Goal: Download file/media

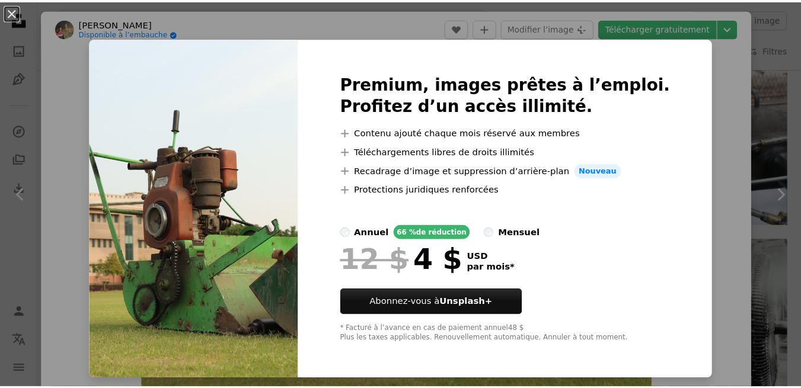
scroll to position [8, 0]
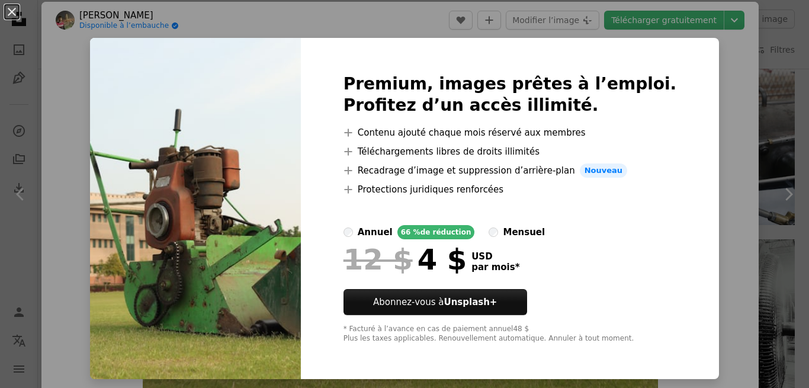
click at [692, 77] on div "An X shape Premium, images prêtes à l’emploi. Profitez d’un accès illimité. A p…" at bounding box center [404, 194] width 809 height 388
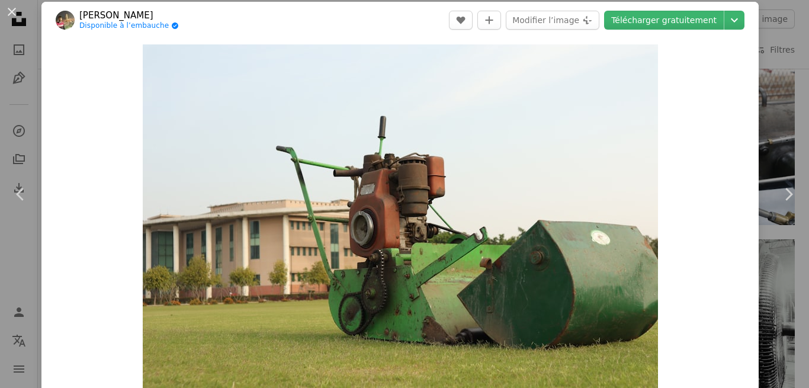
click at [692, 21] on link "Télécharger gratuitement" at bounding box center [664, 20] width 120 height 19
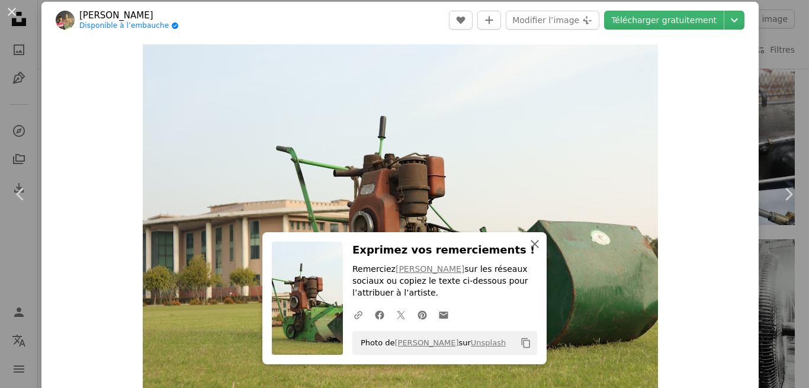
click at [528, 248] on icon "An X shape" at bounding box center [535, 244] width 14 height 14
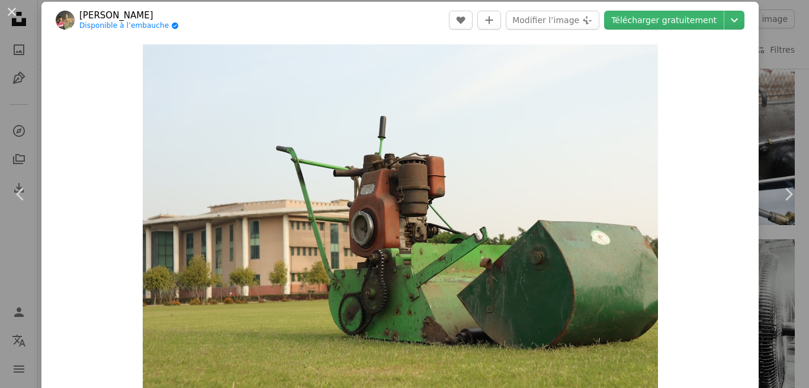
click at [14, 12] on button "An X shape" at bounding box center [12, 12] width 14 height 14
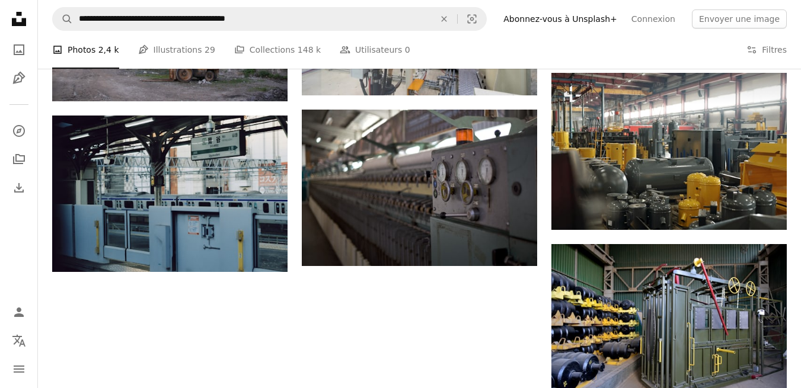
scroll to position [1231, 0]
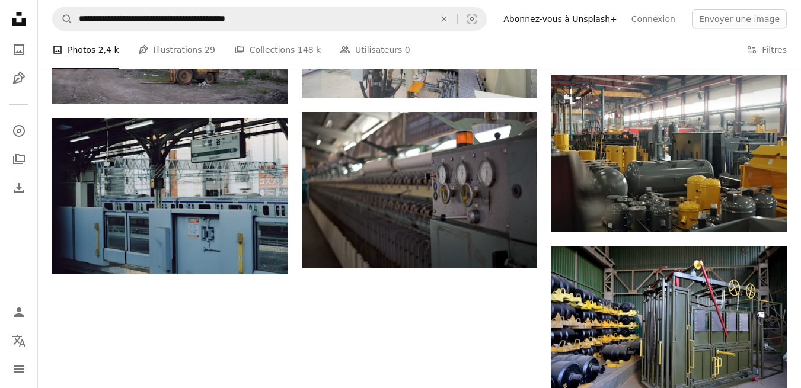
click at [704, 162] on img at bounding box center [668, 153] width 235 height 156
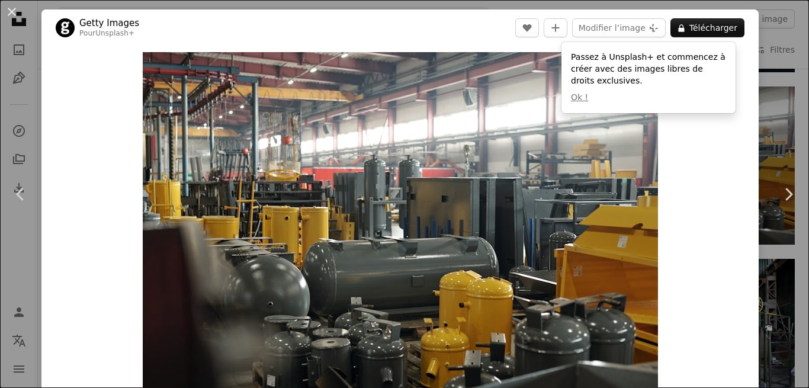
click at [711, 33] on button "A lock Télécharger" at bounding box center [708, 27] width 74 height 19
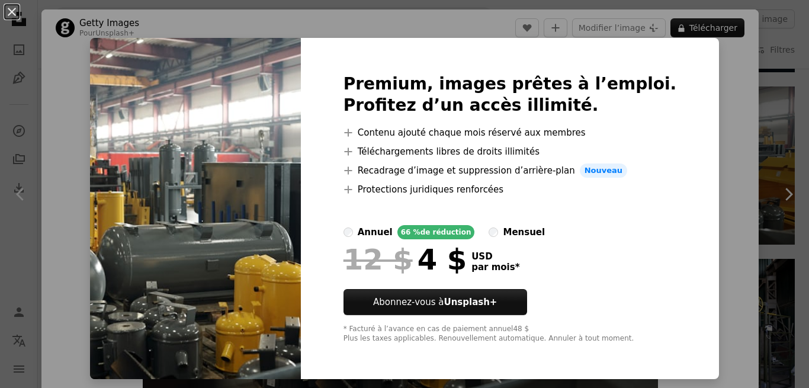
click at [712, 160] on div "An X shape Premium, images prêtes à l’emploi. Profitez d’un accès illimité. A p…" at bounding box center [404, 194] width 809 height 388
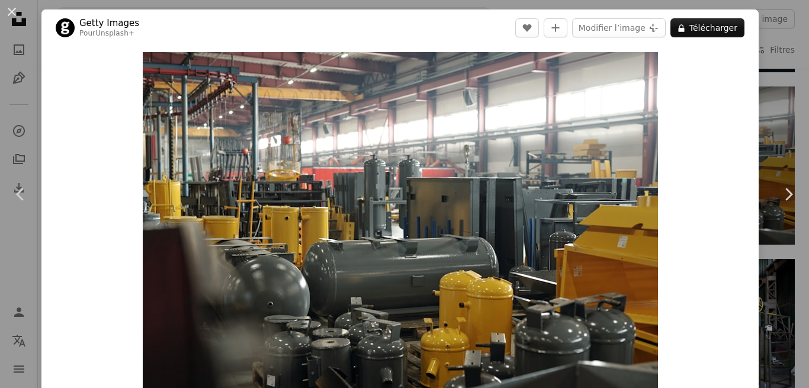
click at [12, 14] on button "An X shape" at bounding box center [12, 12] width 14 height 14
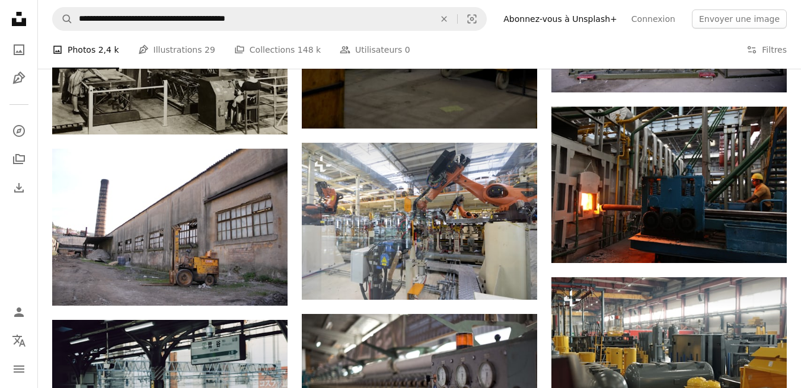
scroll to position [1026, 0]
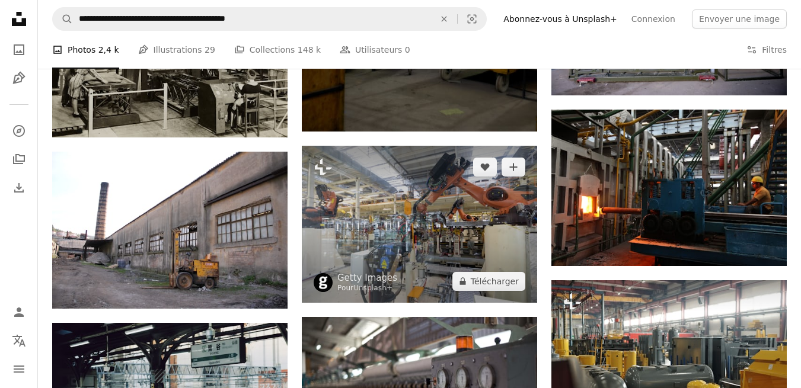
click at [475, 268] on img at bounding box center [419, 224] width 235 height 156
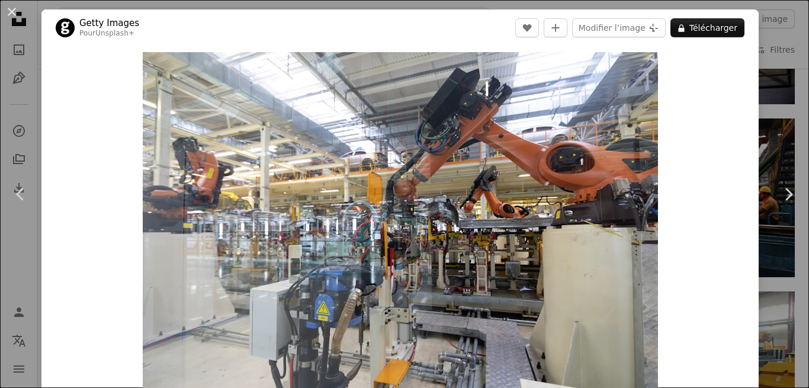
click at [677, 25] on icon "A lock" at bounding box center [681, 28] width 9 height 9
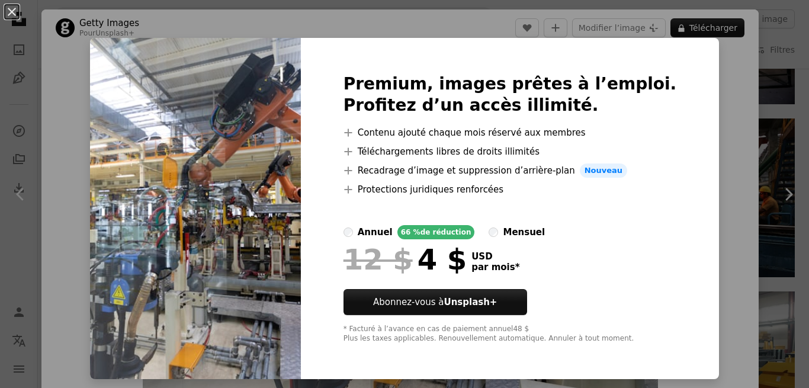
click at [707, 101] on div "An X shape Premium, images prêtes à l’emploi. Profitez d’un accès illimité. A p…" at bounding box center [404, 194] width 809 height 388
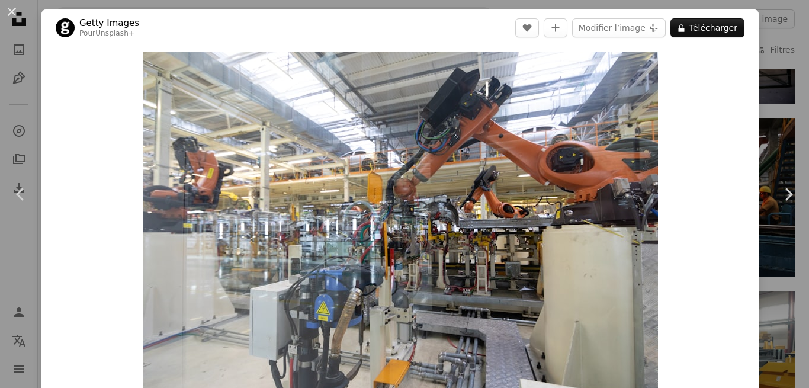
click at [681, 31] on icon "A lock" at bounding box center [681, 28] width 9 height 9
click at [684, 31] on button "A lock Télécharger" at bounding box center [708, 27] width 74 height 19
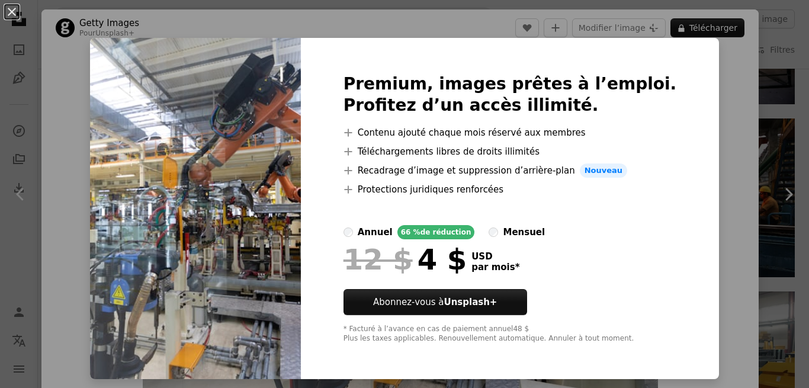
click at [706, 148] on div "An X shape Premium, images prêtes à l’emploi. Profitez d’un accès illimité. A p…" at bounding box center [404, 194] width 809 height 388
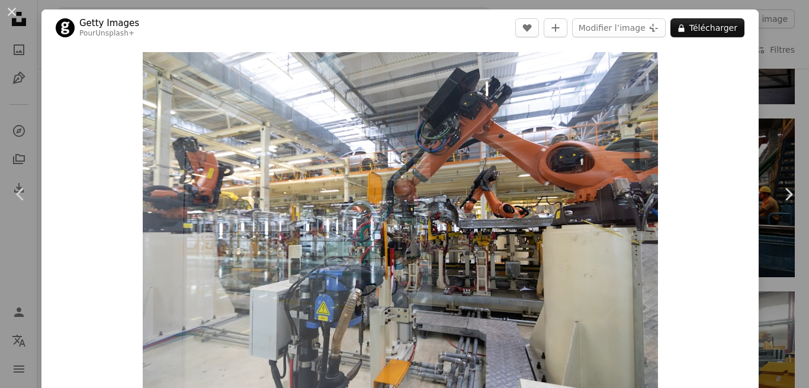
click at [19, 11] on button "An X shape" at bounding box center [12, 12] width 14 height 14
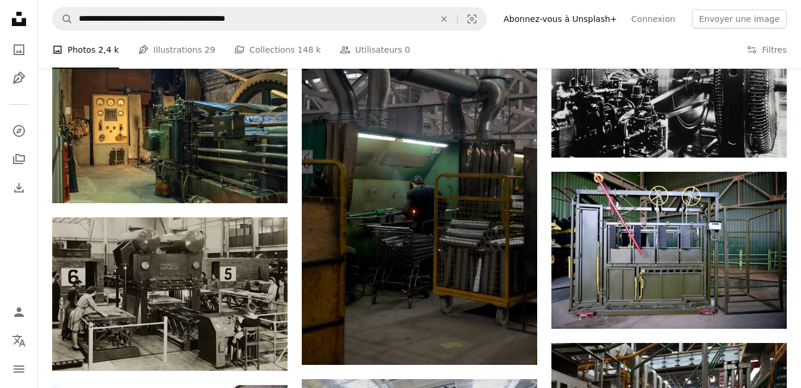
scroll to position [795, 0]
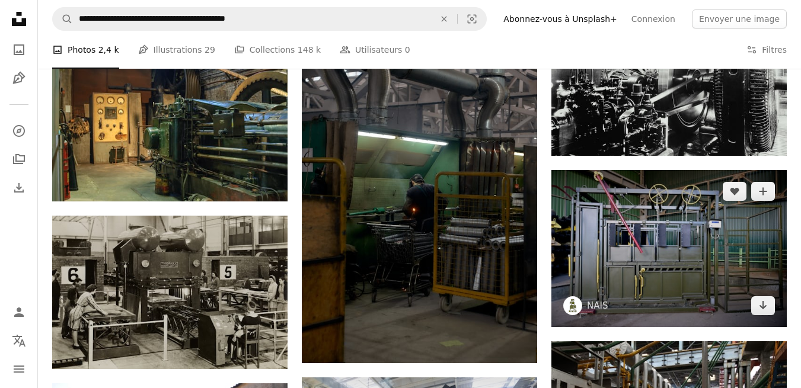
click at [756, 305] on link "Arrow pointing down" at bounding box center [763, 305] width 24 height 19
click at [761, 306] on icon "Télécharger" at bounding box center [763, 305] width 8 height 8
click at [760, 306] on icon "Télécharger" at bounding box center [763, 305] width 8 height 8
click at [761, 308] on icon "Arrow pointing down" at bounding box center [762, 305] width 9 height 14
click at [759, 308] on icon "Arrow pointing down" at bounding box center [762, 305] width 9 height 14
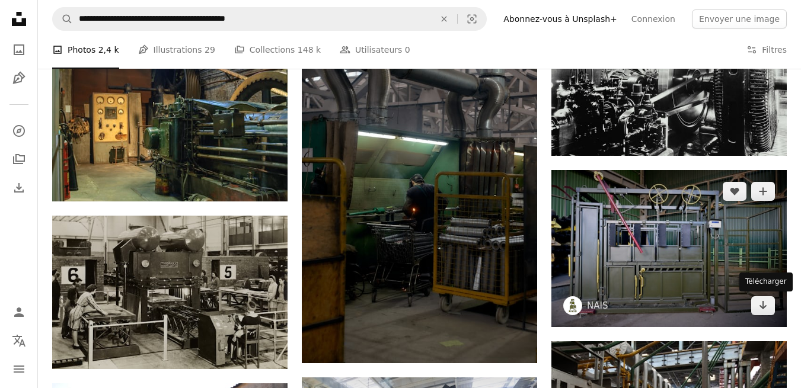
click at [760, 306] on icon "Télécharger" at bounding box center [763, 305] width 8 height 8
click at [763, 305] on icon "Télécharger" at bounding box center [763, 305] width 8 height 8
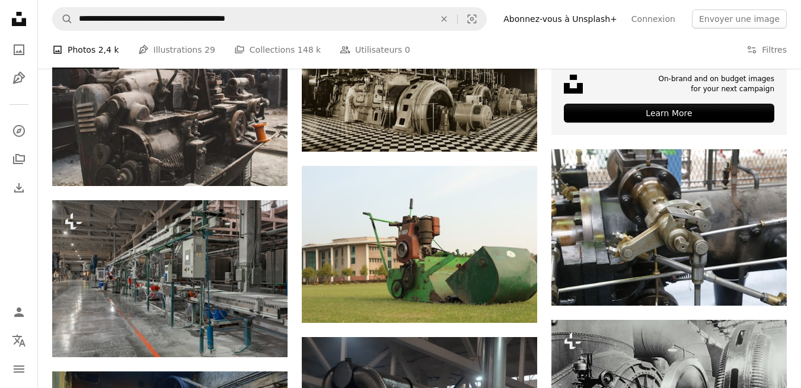
scroll to position [468, 0]
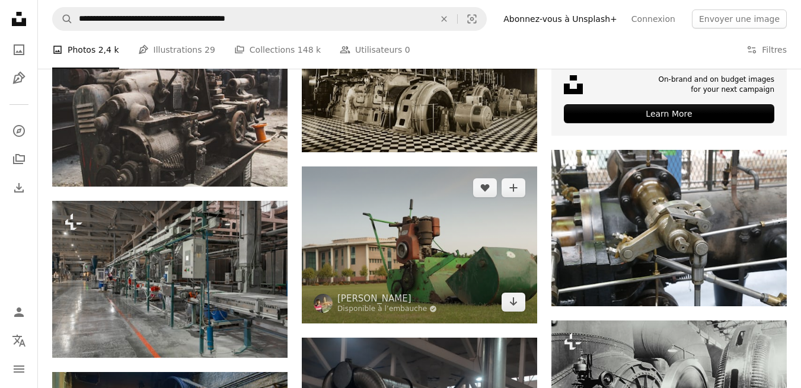
click at [494, 287] on img at bounding box center [419, 245] width 235 height 156
click at [513, 298] on icon "Télécharger" at bounding box center [514, 301] width 8 height 8
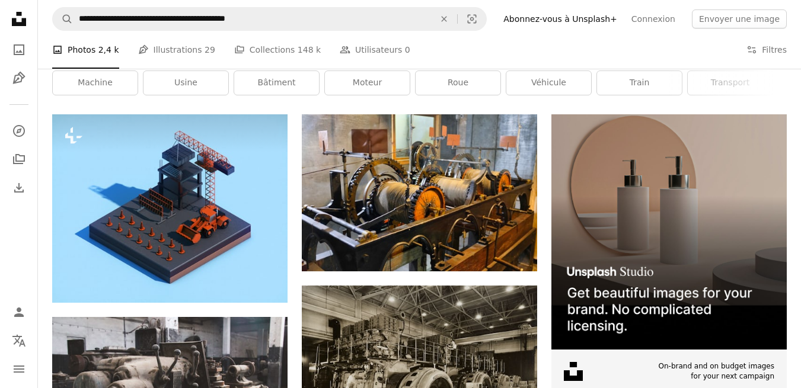
scroll to position [183, 0]
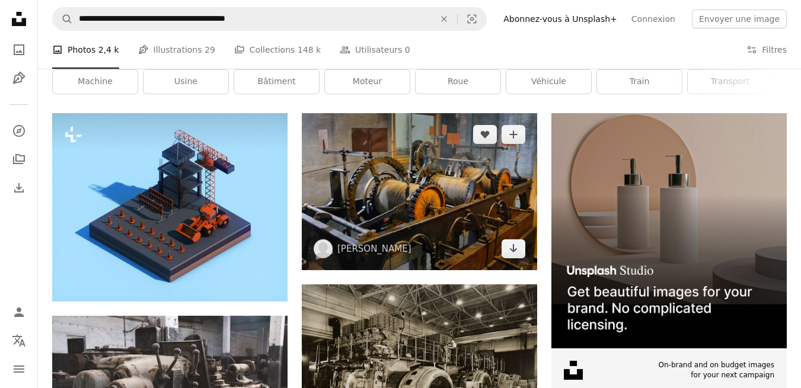
click at [511, 248] on icon "Arrow pointing down" at bounding box center [512, 248] width 9 height 14
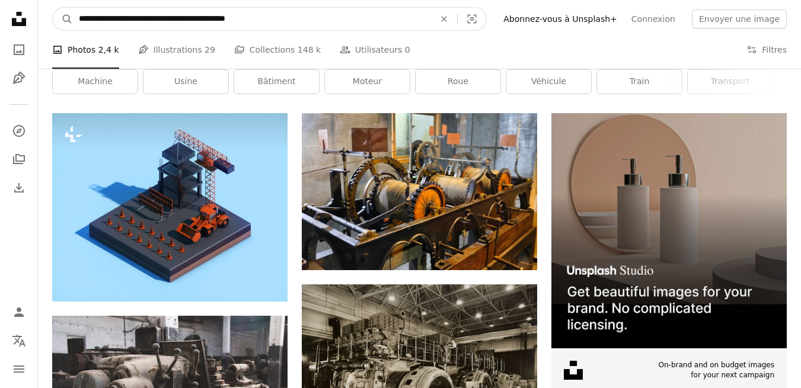
click at [267, 24] on input "**********" at bounding box center [252, 19] width 358 height 23
click at [457, 22] on icon "An X shape" at bounding box center [444, 18] width 26 height 9
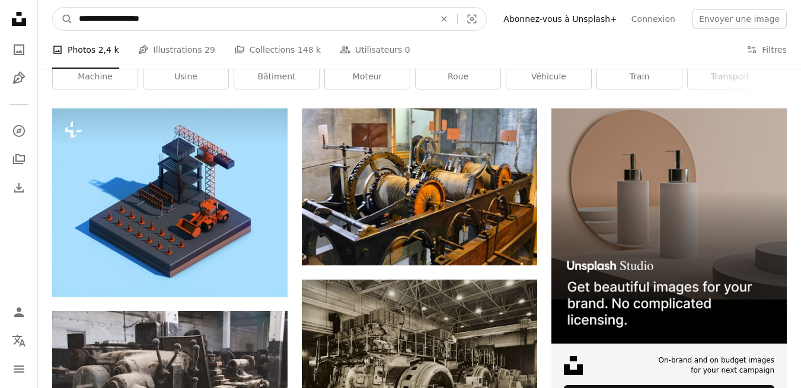
click at [167, 24] on input "**********" at bounding box center [252, 19] width 358 height 23
type input "**********"
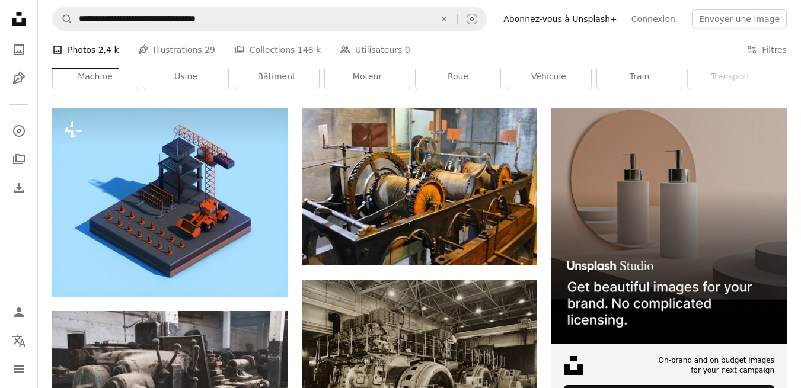
click at [123, 105] on div "Une machine industrielle pour les immobilisations machine usine bâtiment moteur…" at bounding box center [419, 62] width 763 height 94
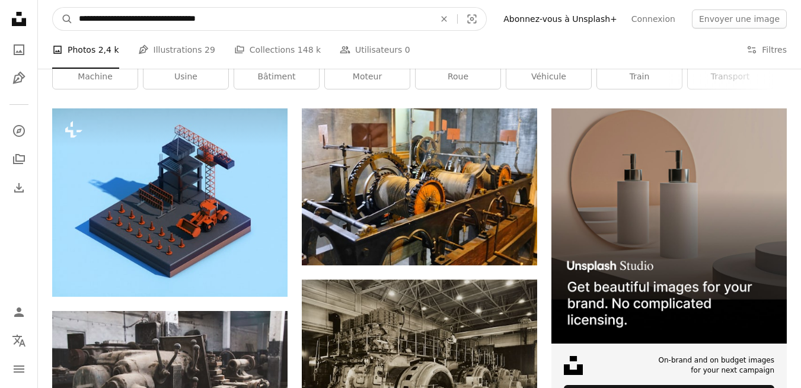
click at [63, 21] on icon "A magnifying glass" at bounding box center [63, 19] width 20 height 12
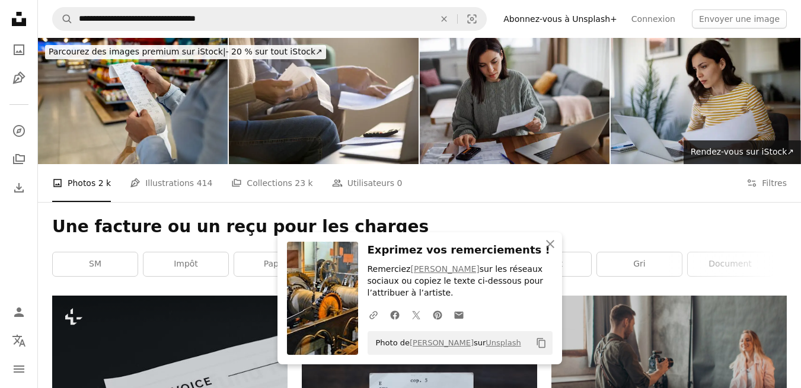
click at [548, 245] on icon "An X shape" at bounding box center [550, 244] width 14 height 14
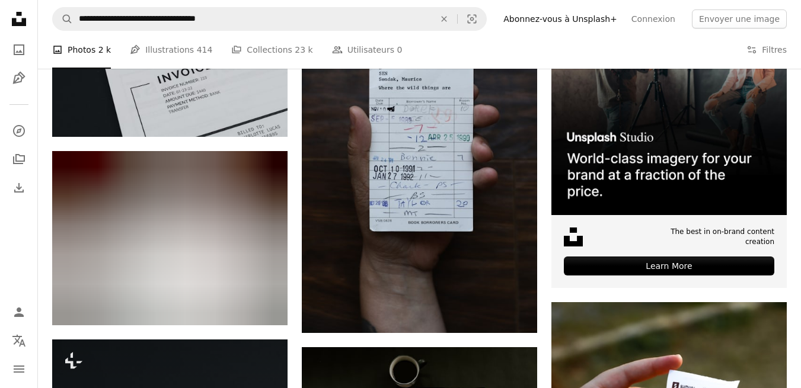
scroll to position [319, 0]
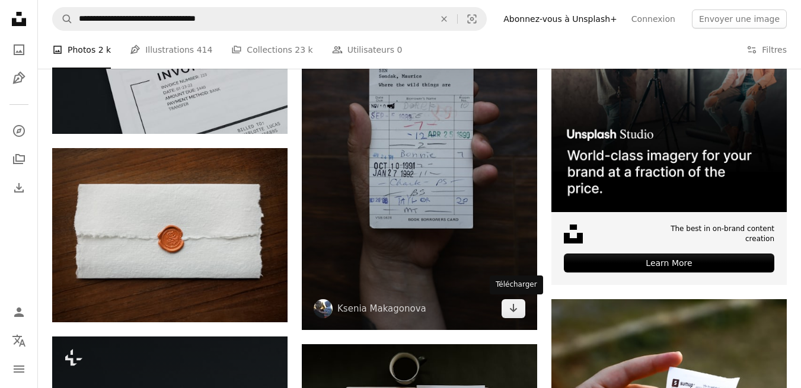
click at [512, 307] on icon "Arrow pointing down" at bounding box center [512, 308] width 9 height 14
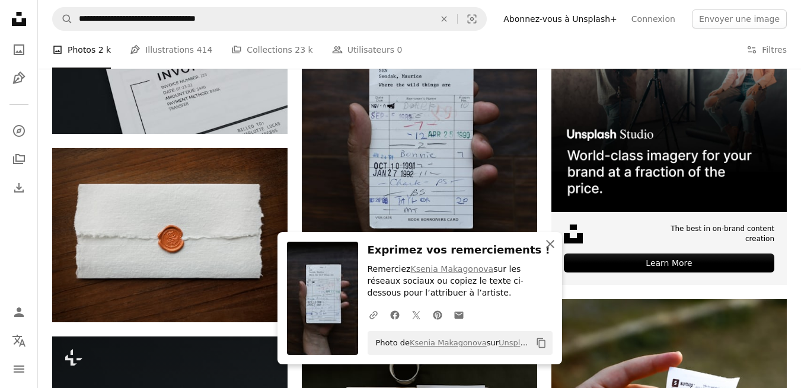
click at [549, 244] on icon "button" at bounding box center [550, 244] width 8 height 8
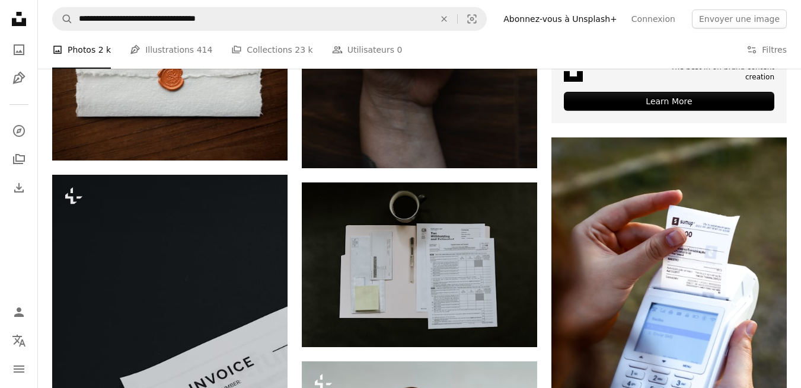
scroll to position [486, 0]
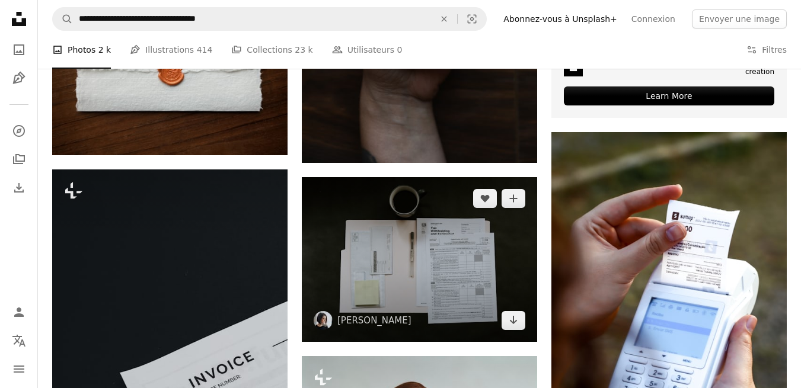
click at [512, 319] on icon "Arrow pointing down" at bounding box center [512, 320] width 9 height 14
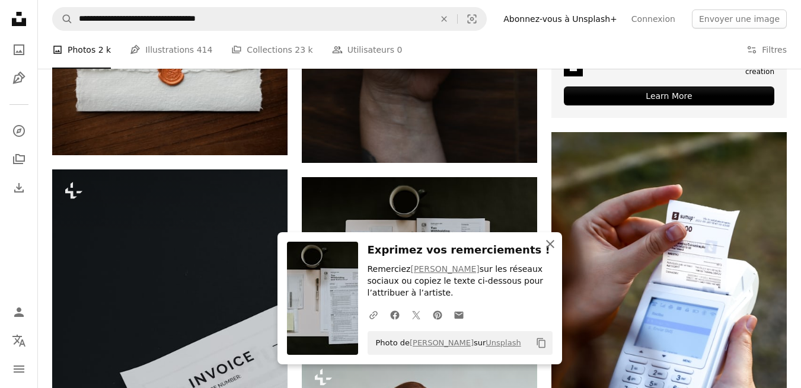
click at [548, 247] on icon "An X shape" at bounding box center [550, 244] width 14 height 14
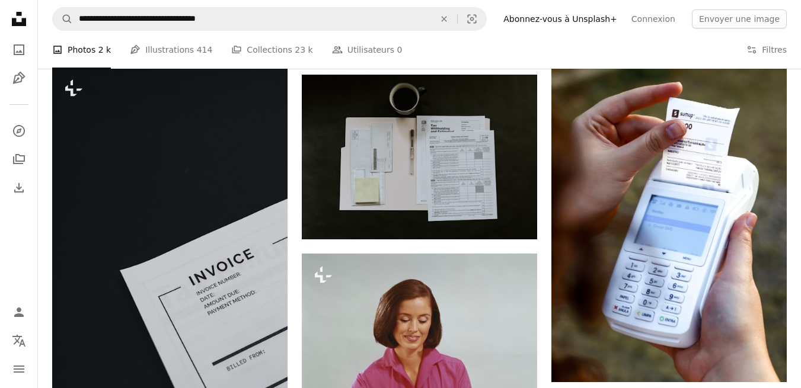
scroll to position [594, 0]
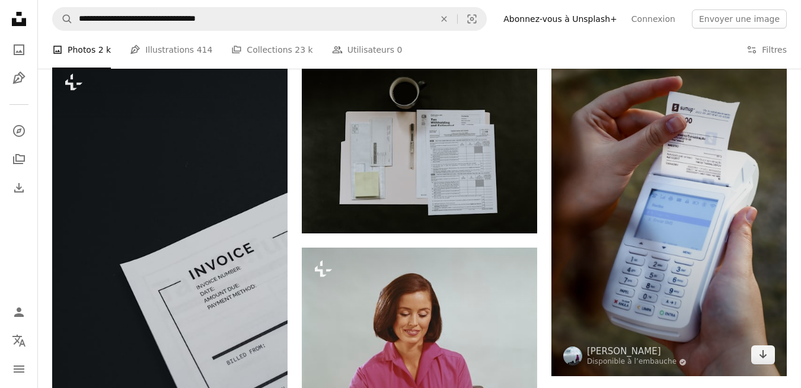
click at [763, 353] on icon "Télécharger" at bounding box center [763, 354] width 8 height 8
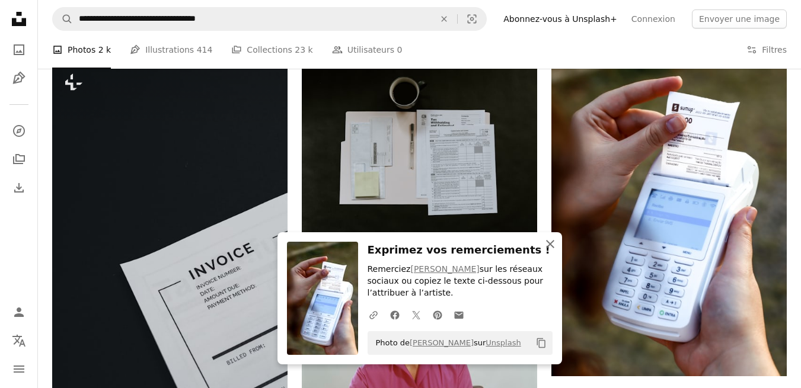
click at [547, 243] on icon "An X shape" at bounding box center [550, 244] width 14 height 14
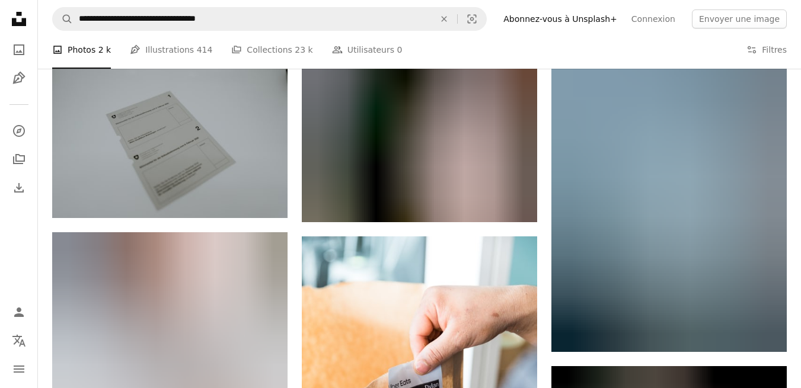
scroll to position [1298, 0]
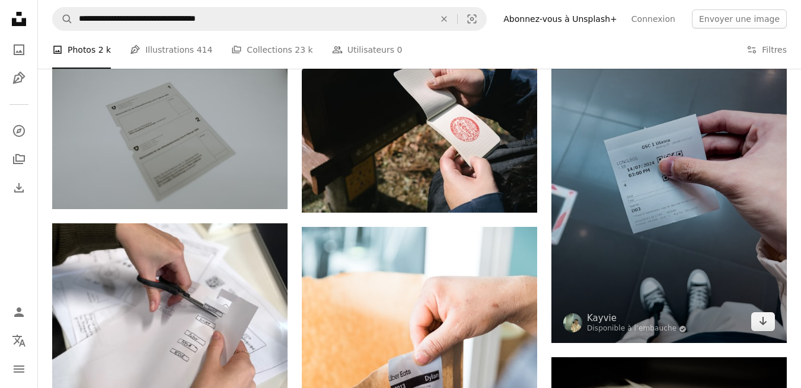
click at [762, 317] on icon "Télécharger" at bounding box center [763, 321] width 8 height 8
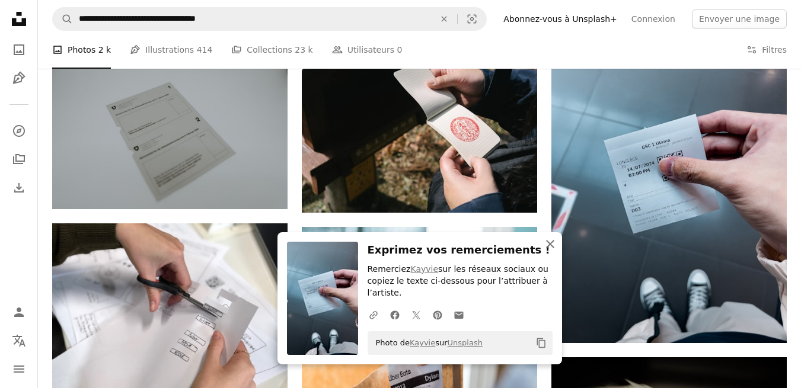
click at [547, 242] on icon "An X shape" at bounding box center [550, 244] width 14 height 14
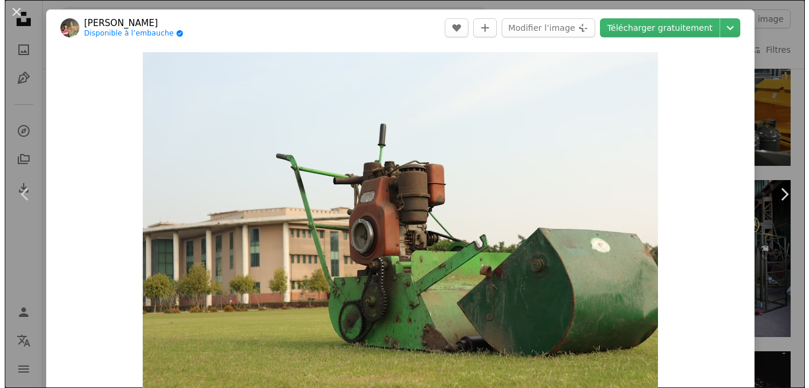
scroll to position [187, 0]
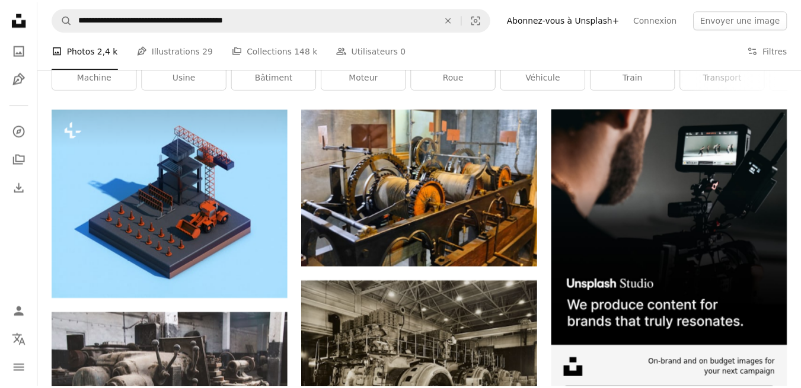
scroll to position [1026, 0]
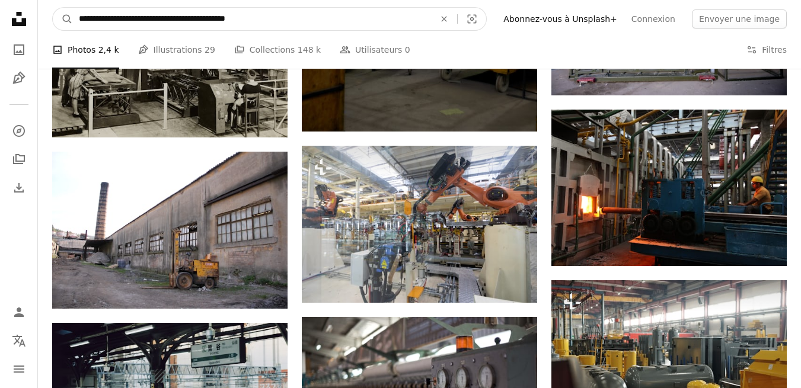
click at [285, 19] on input "**********" at bounding box center [252, 19] width 358 height 23
click at [457, 19] on icon "An X shape" at bounding box center [444, 18] width 26 height 9
type input "**********"
click at [71, 22] on icon "Rechercher des visuels sur tout le site" at bounding box center [67, 19] width 9 height 9
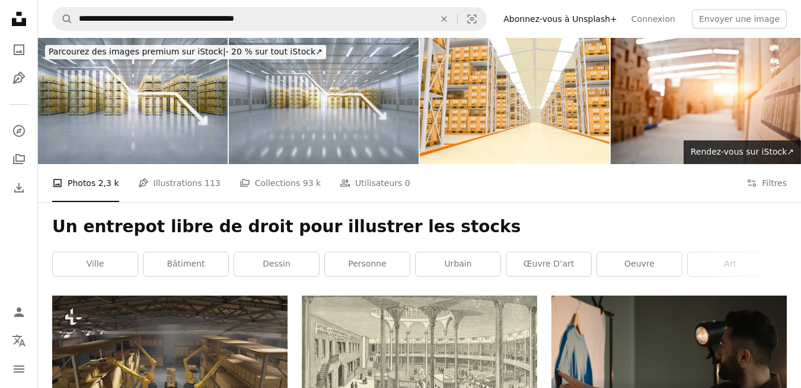
scroll to position [2, 0]
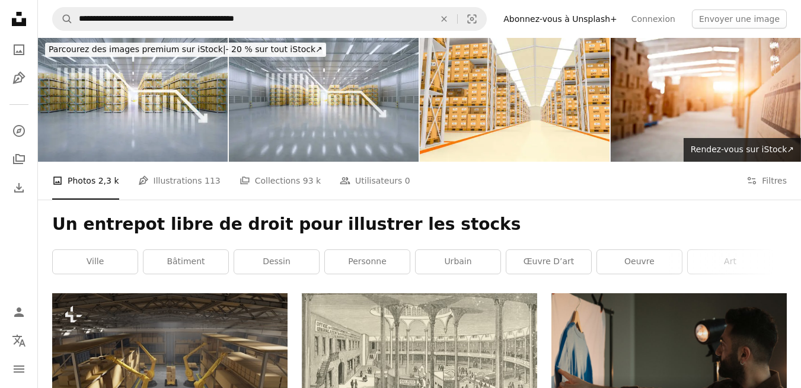
click at [785, 148] on span "Rendez-vous sur iStock ↗" at bounding box center [741, 149] width 103 height 9
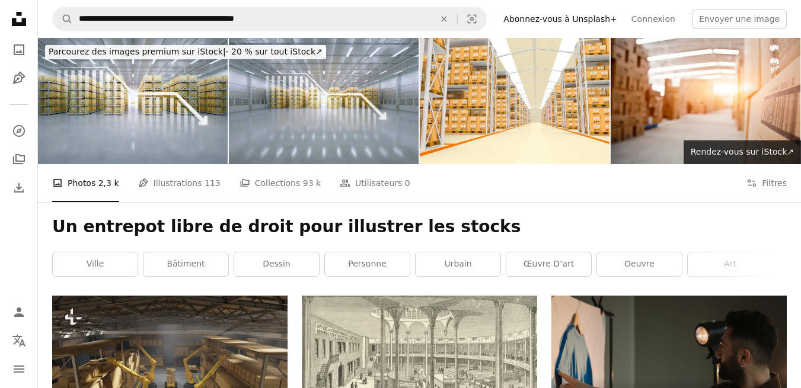
scroll to position [1, 0]
click at [561, 136] on img at bounding box center [515, 100] width 190 height 126
